Goal: Task Accomplishment & Management: Use online tool/utility

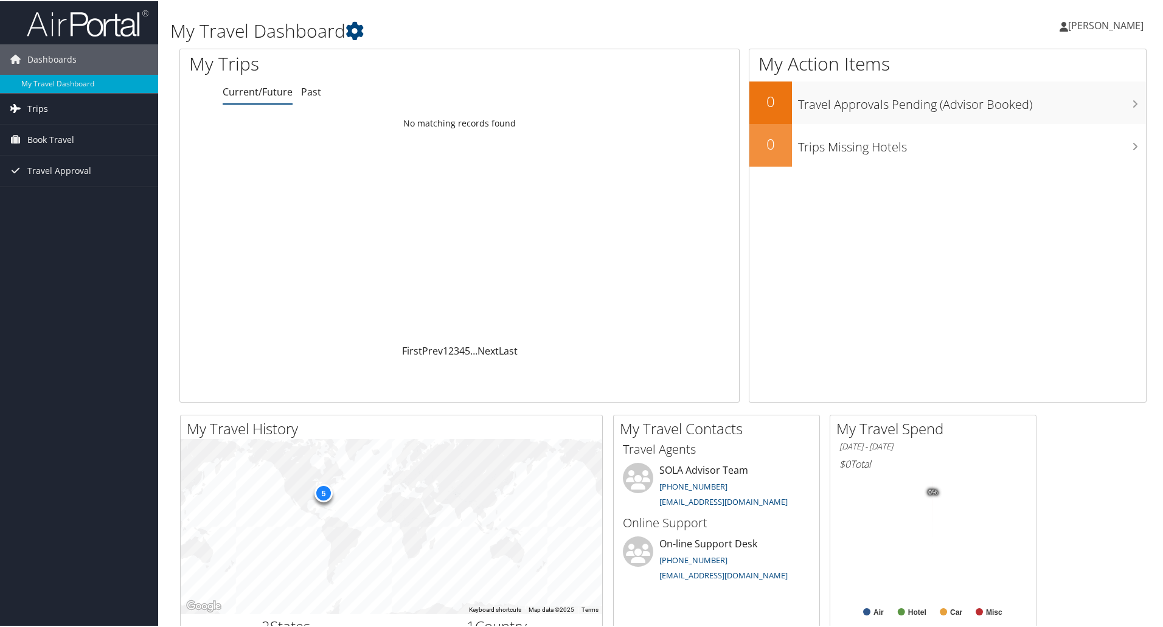
click at [61, 113] on link "Trips" at bounding box center [79, 107] width 158 height 30
click at [58, 134] on link "Current/Future Trips" at bounding box center [79, 132] width 158 height 18
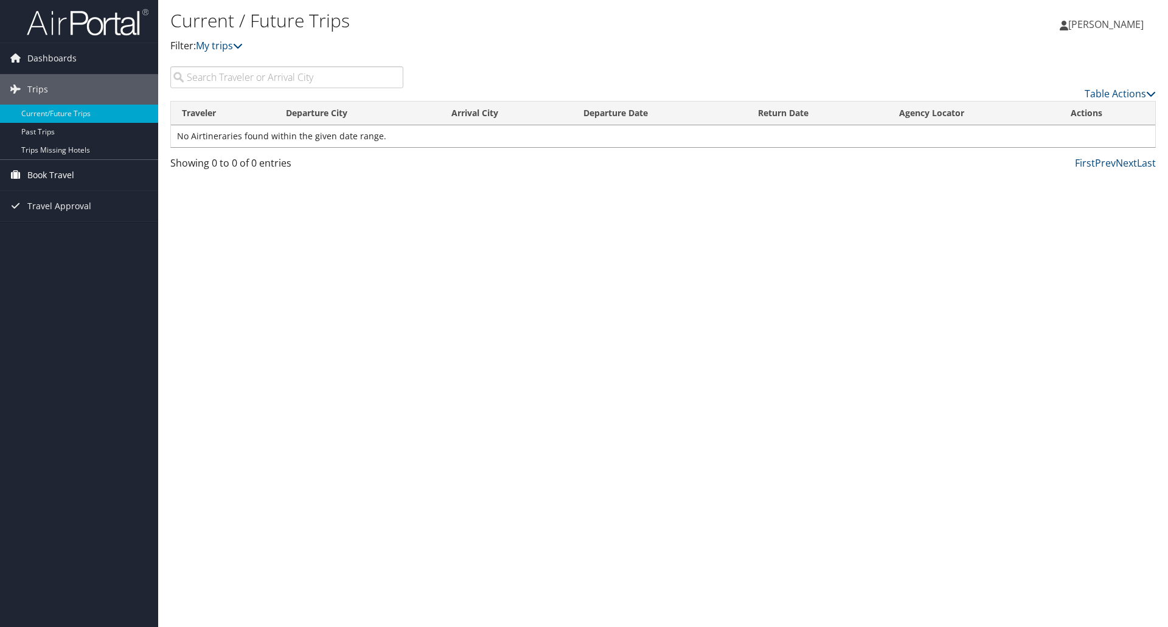
click at [62, 176] on span "Book Travel" at bounding box center [50, 175] width 47 height 30
click at [72, 218] on link "Book/Manage Online Trips" at bounding box center [79, 218] width 158 height 18
